Goal: Task Accomplishment & Management: Complete application form

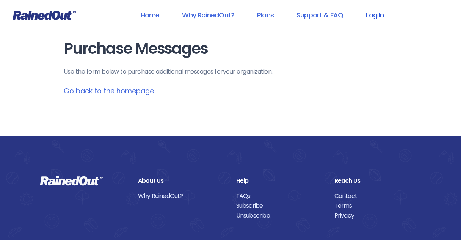
click at [375, 15] on link "Log In" at bounding box center [376, 14] width 38 height 17
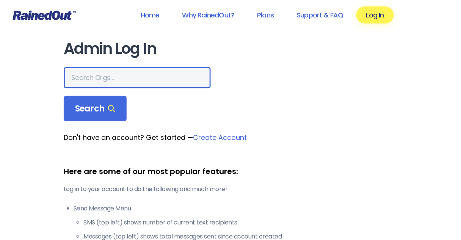
click at [127, 76] on input "text" at bounding box center [137, 77] width 147 height 21
type input "[DEMOGRAPHIC_DATA]"
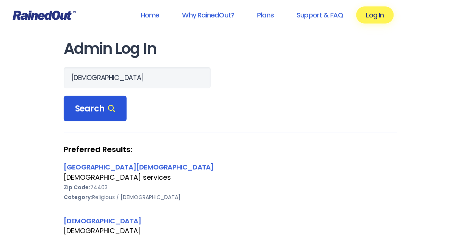
click at [85, 110] on span "Search" at bounding box center [95, 109] width 40 height 11
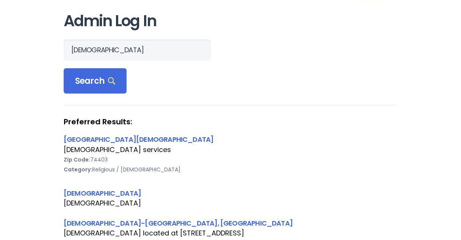
scroll to position [61, 0]
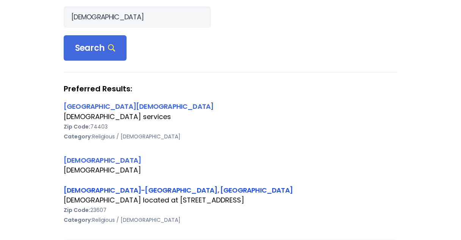
click at [118, 187] on link "[DEMOGRAPHIC_DATA]-[GEOGRAPHIC_DATA], [GEOGRAPHIC_DATA]" at bounding box center [178, 190] width 229 height 9
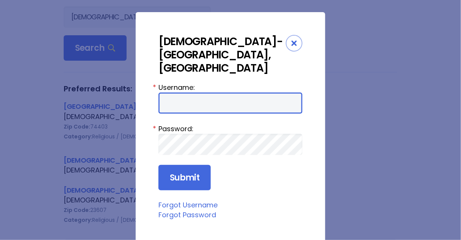
type input "Preston954"
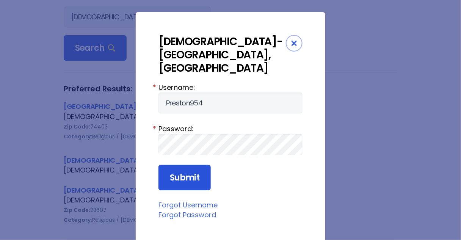
click at [184, 165] on input "Submit" at bounding box center [185, 178] width 52 height 26
